Goal: Find contact information: Find contact information

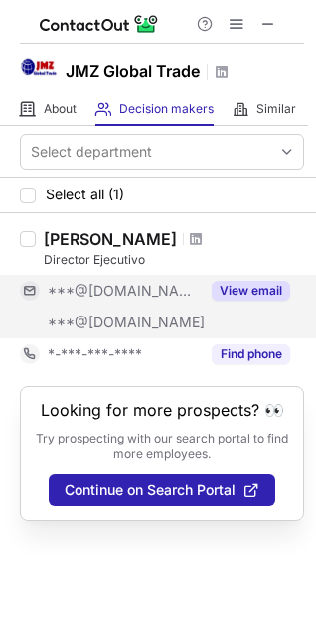
click at [264, 291] on button "View email" at bounding box center [250, 291] width 78 height 20
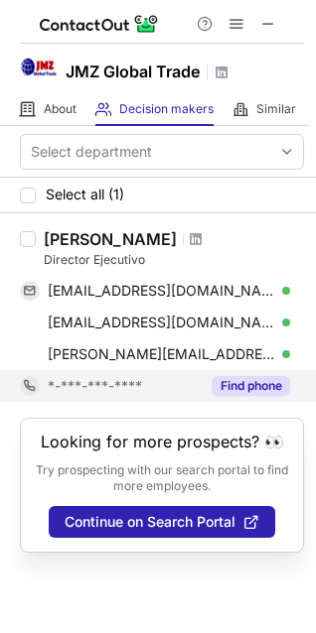
click at [235, 388] on button "Find phone" at bounding box center [250, 386] width 78 height 20
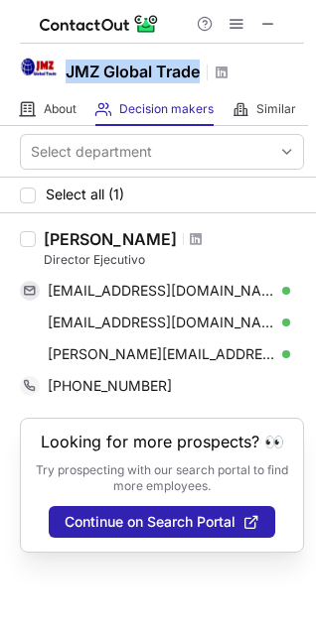
drag, startPoint x: 65, startPoint y: 66, endPoint x: 202, endPoint y: 65, distance: 137.0
click at [202, 65] on div "JMZ Global Trade" at bounding box center [147, 73] width 164 height 26
copy h1 "JMZ Global Trade"
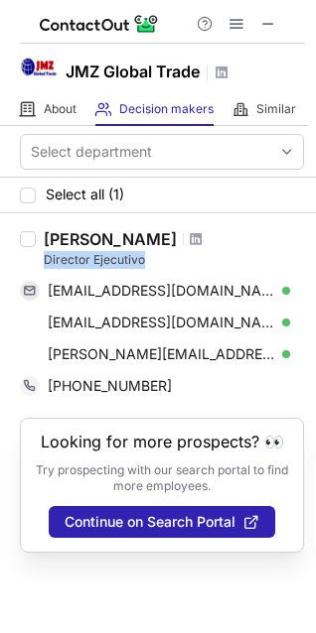
drag, startPoint x: 44, startPoint y: 257, endPoint x: 159, endPoint y: 262, distance: 115.2
click at [159, 262] on div "Director Ejecutivo" at bounding box center [174, 260] width 260 height 18
copy div "Director Ejecutivo"
drag, startPoint x: 45, startPoint y: 235, endPoint x: 177, endPoint y: 237, distance: 132.0
click at [177, 237] on div "Jaime Marcelo M" at bounding box center [174, 239] width 260 height 20
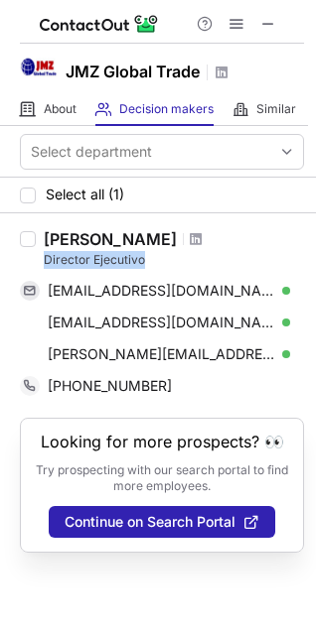
copy div "Jaime Marcelo M"
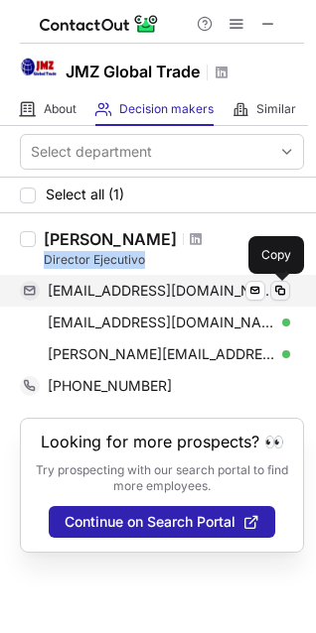
click at [281, 290] on span at bounding box center [280, 291] width 16 height 16
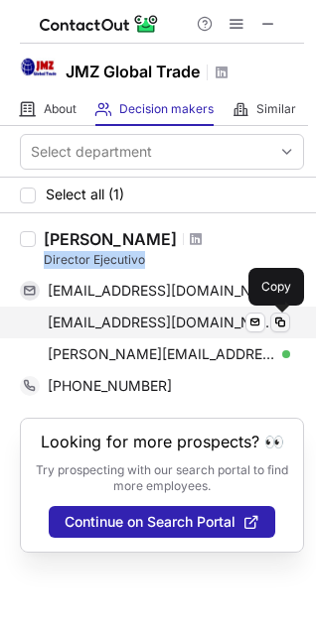
click at [281, 323] on span at bounding box center [280, 323] width 16 height 16
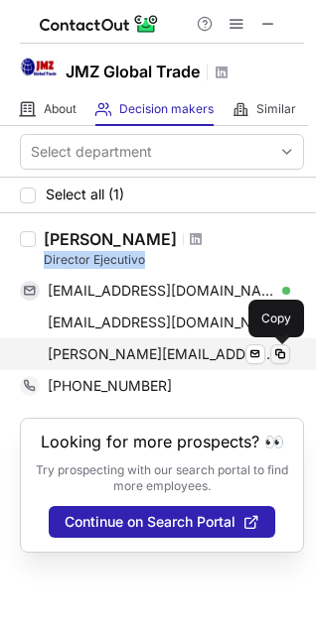
click at [279, 352] on span at bounding box center [280, 354] width 16 height 16
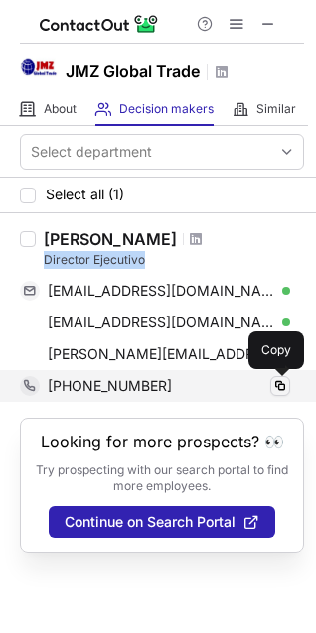
click at [278, 384] on span at bounding box center [280, 386] width 16 height 16
